Goal: Task Accomplishment & Management: Manage account settings

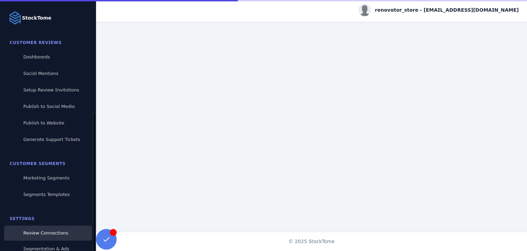
scroll to position [62, 0]
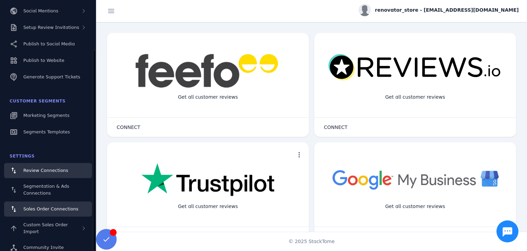
click at [60, 214] on link "Sales Order Connections" at bounding box center [48, 208] width 88 height 15
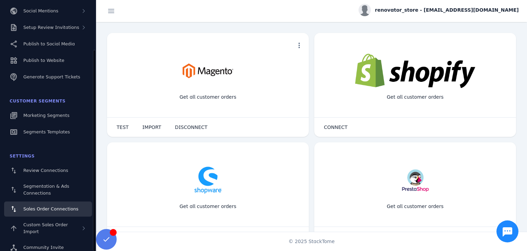
scroll to position [34, 0]
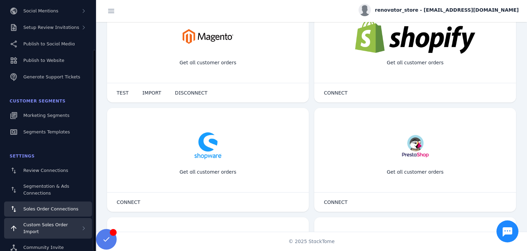
click at [60, 228] on div "Custom Sales Order Import" at bounding box center [52, 228] width 58 height 14
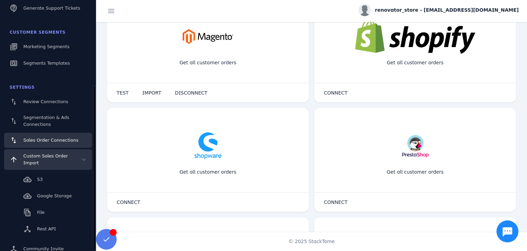
click at [65, 161] on div "Custom Sales Order Import" at bounding box center [48, 159] width 88 height 21
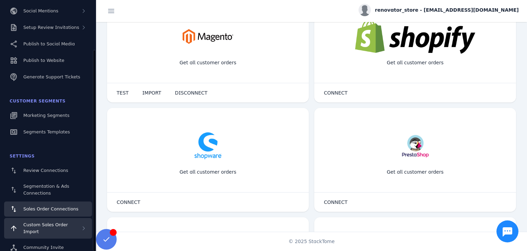
click at [65, 226] on span "Custom Sales Order Import" at bounding box center [45, 228] width 45 height 12
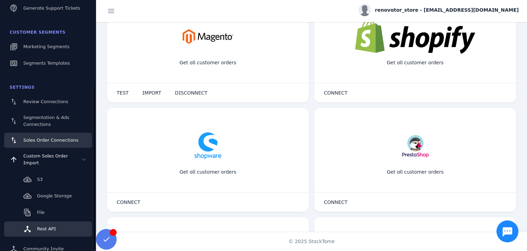
scroll to position [133, 0]
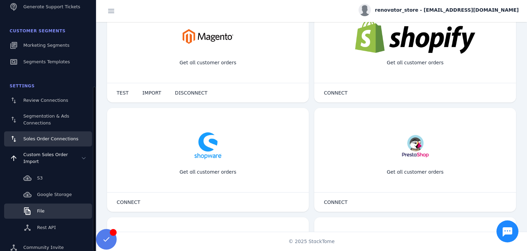
click at [53, 204] on link "File" at bounding box center [48, 210] width 88 height 15
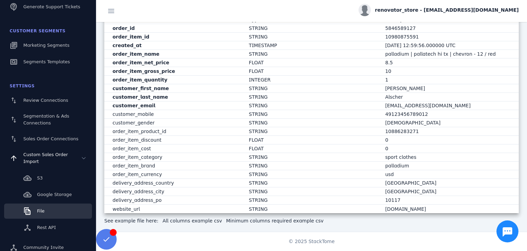
scroll to position [184, 0]
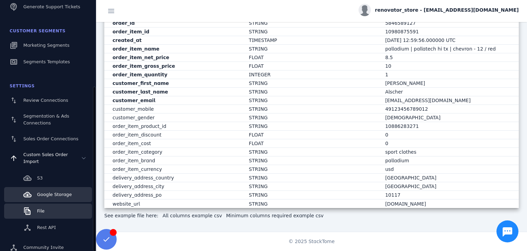
click at [60, 192] on span "Google Storage" at bounding box center [54, 194] width 35 height 5
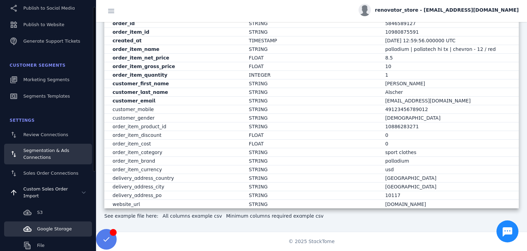
scroll to position [30, 0]
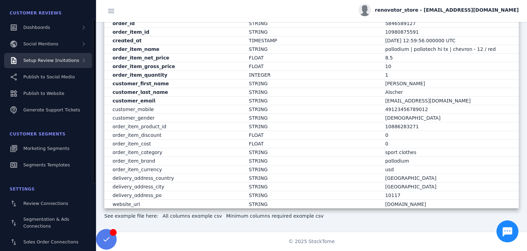
click at [57, 64] on div "Setup Review Invitations" at bounding box center [51, 60] width 56 height 7
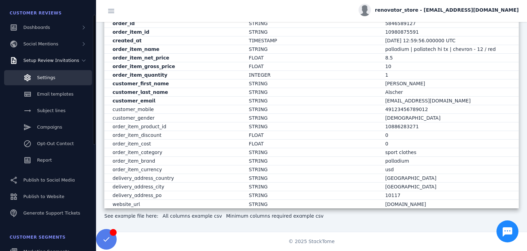
click at [55, 79] on link "Settings" at bounding box center [48, 77] width 88 height 15
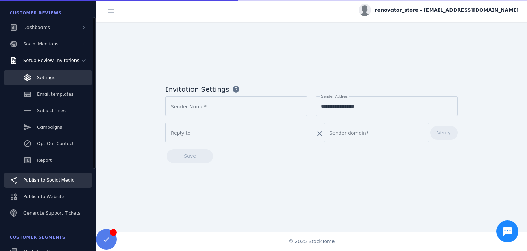
type input "**********"
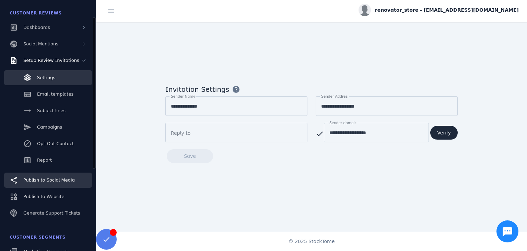
click at [44, 183] on div "Publish to Social Media" at bounding box center [48, 179] width 51 height 7
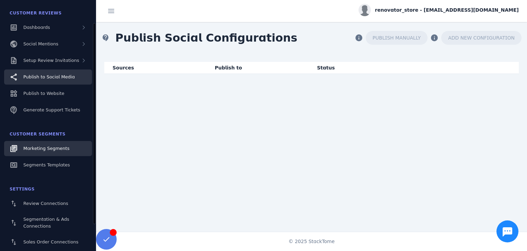
click at [30, 151] on div "Marketing Segments" at bounding box center [46, 148] width 46 height 7
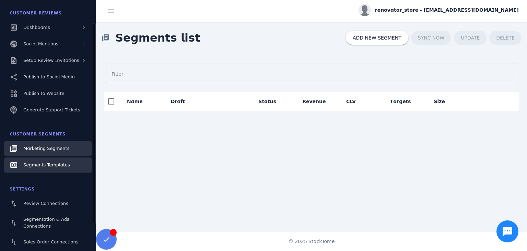
click at [54, 164] on span "Segments Templates" at bounding box center [46, 164] width 47 height 5
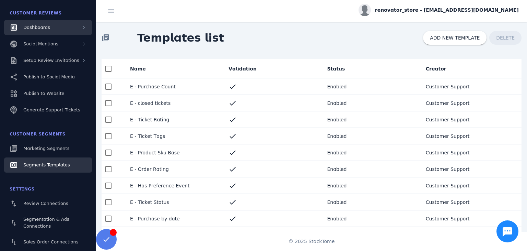
click at [76, 25] on div "Dashboards" at bounding box center [48, 27] width 88 height 15
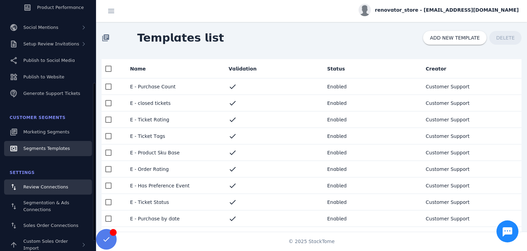
scroll to position [149, 0]
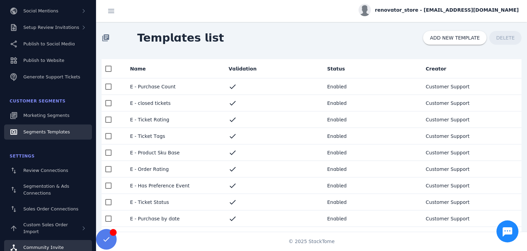
click at [71, 240] on link "Community Invite" at bounding box center [48, 247] width 88 height 15
